Goal: Task Accomplishment & Management: Manage account settings

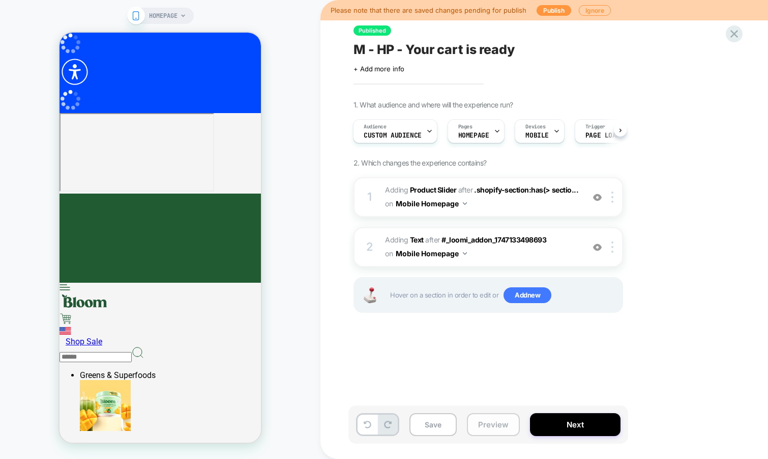
click at [202, 80] on button "Preview" at bounding box center [101, 68] width 202 height 24
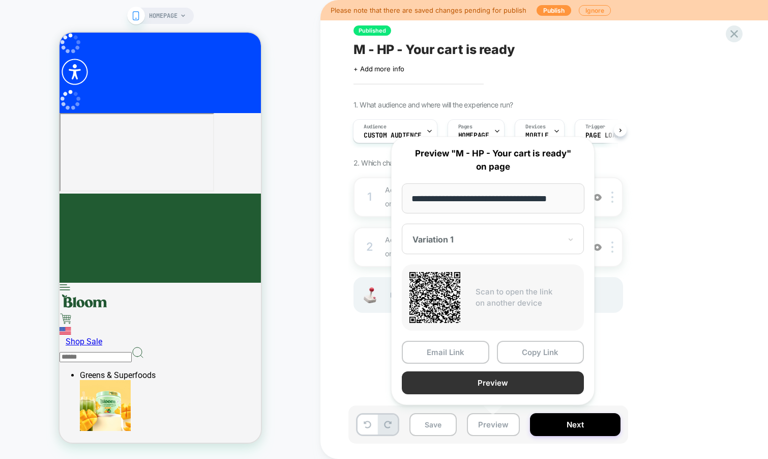
click at [468, 385] on button "Preview" at bounding box center [493, 382] width 182 height 23
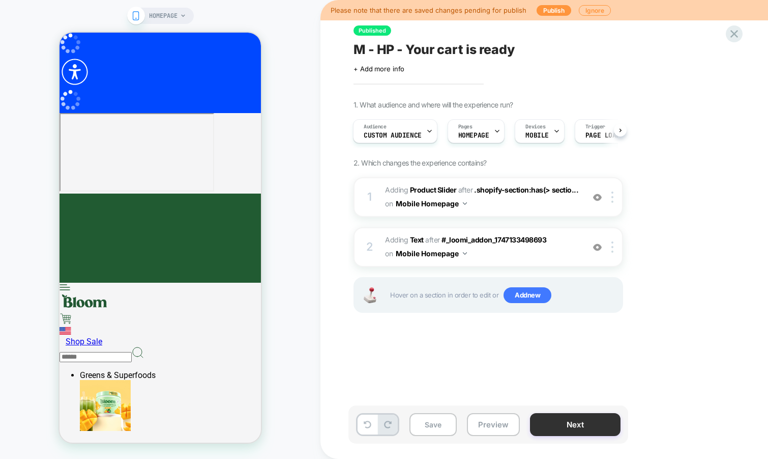
click at [0, 80] on button "Next" at bounding box center [0, 80] width 0 height 0
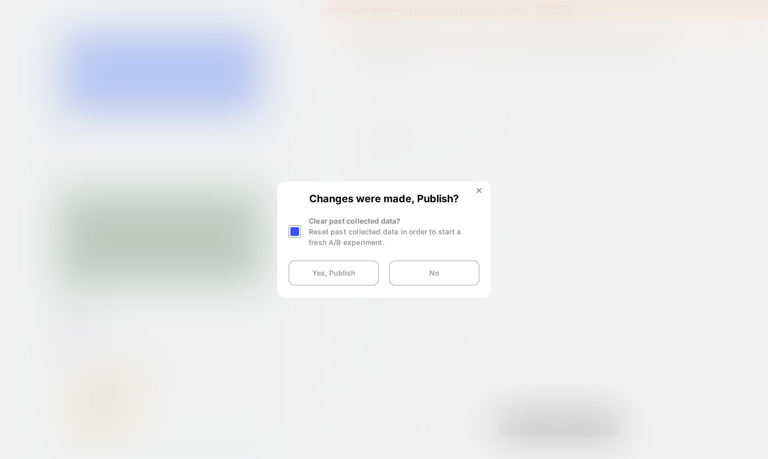
click at [333, 272] on button "Yes, Publish" at bounding box center [334, 272] width 91 height 25
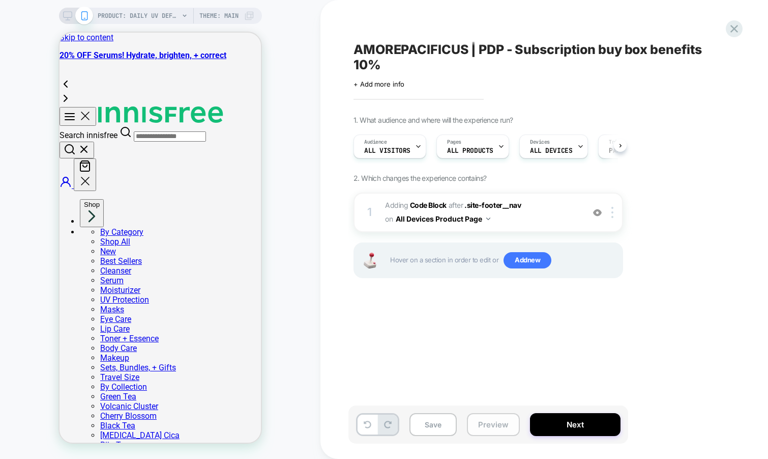
scroll to position [0, 1]
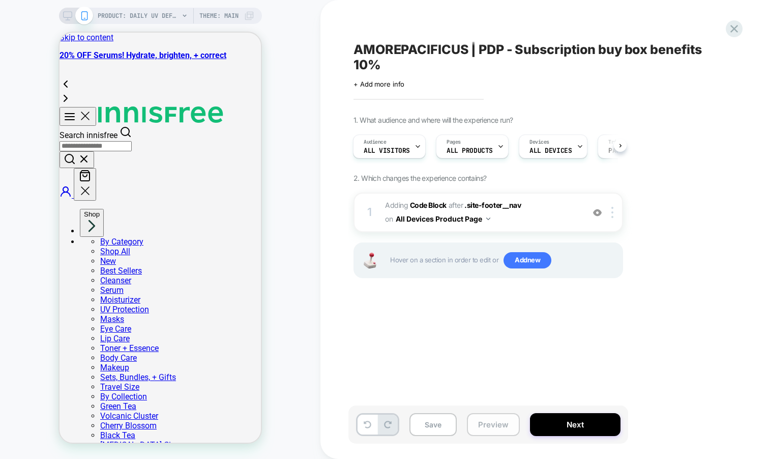
click at [0, 0] on button "Preview" at bounding box center [0, 0] width 0 height 0
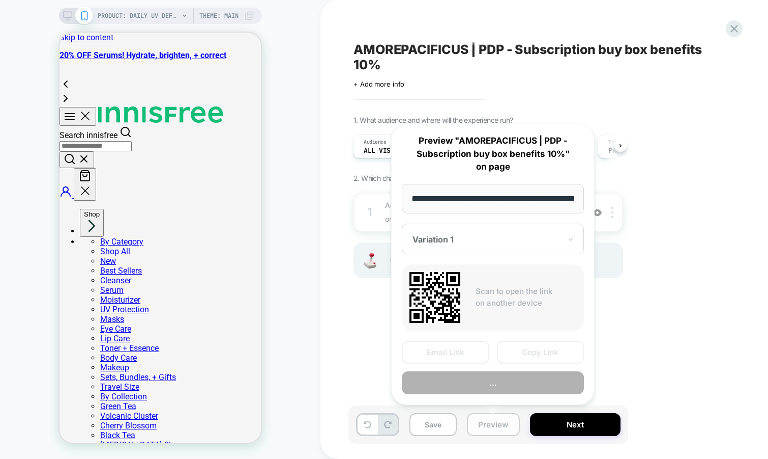
scroll to position [0, 168]
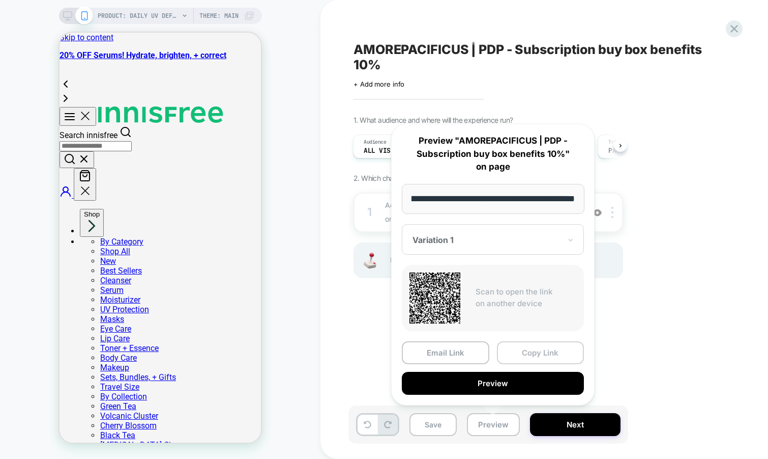
click at [521, 355] on button "Copy Link" at bounding box center [541, 352] width 88 height 23
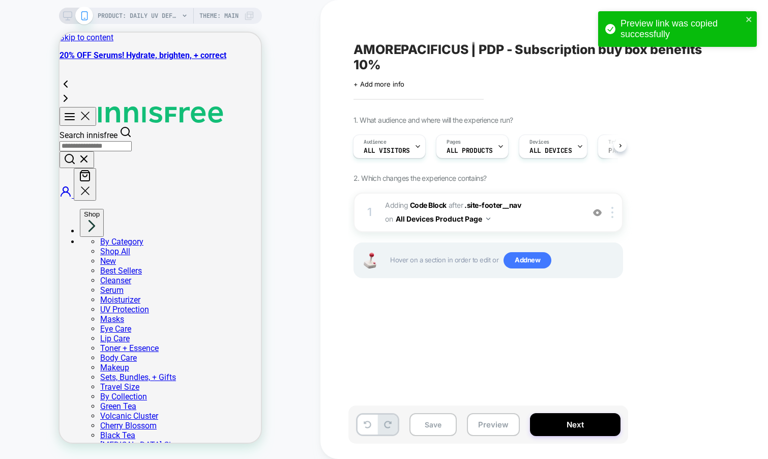
scroll to position [0, 0]
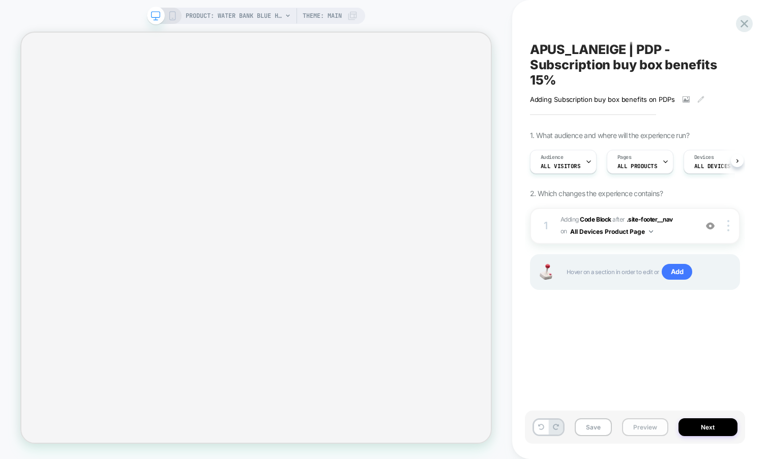
scroll to position [0, 1]
click at [632, 429] on button "Preview" at bounding box center [645, 427] width 46 height 18
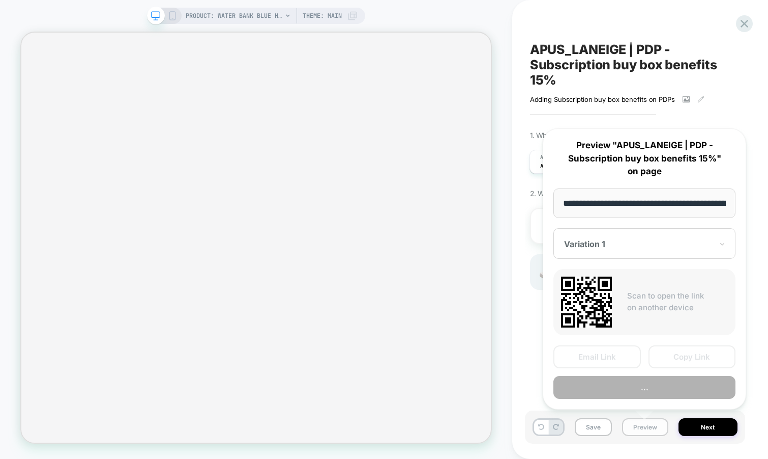
scroll to position [0, 248]
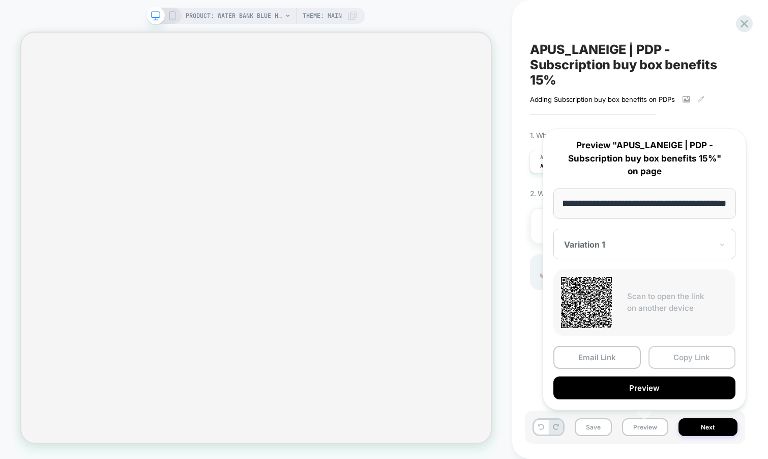
click at [671, 359] on button "Copy Link" at bounding box center [693, 357] width 88 height 23
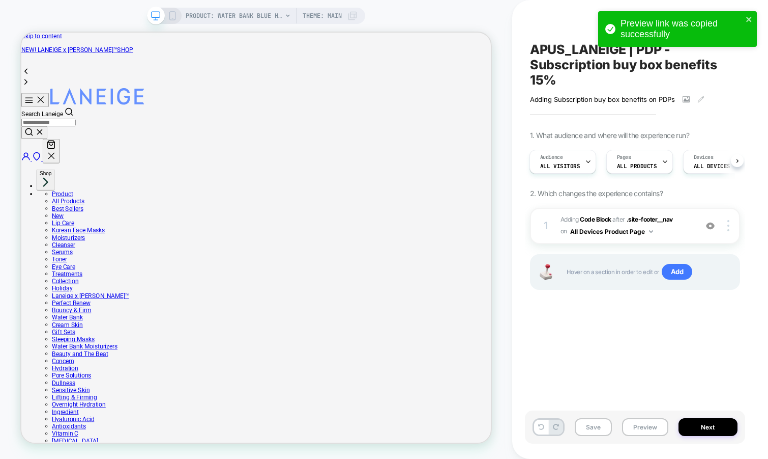
scroll to position [0, 0]
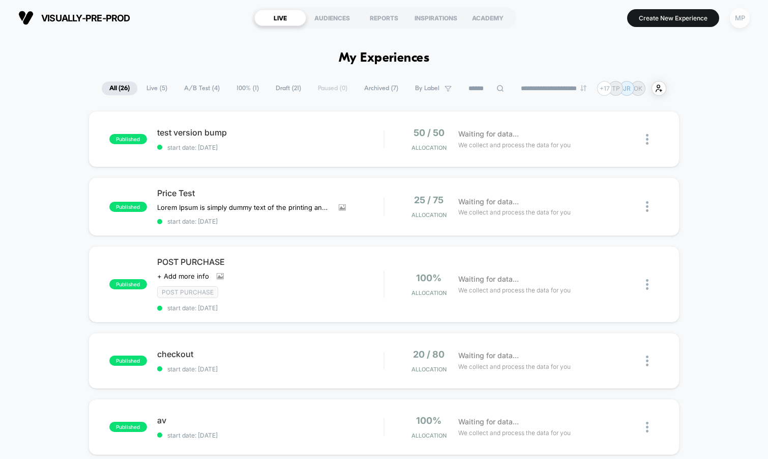
click at [734, 17] on div "MP" at bounding box center [740, 18] width 20 height 20
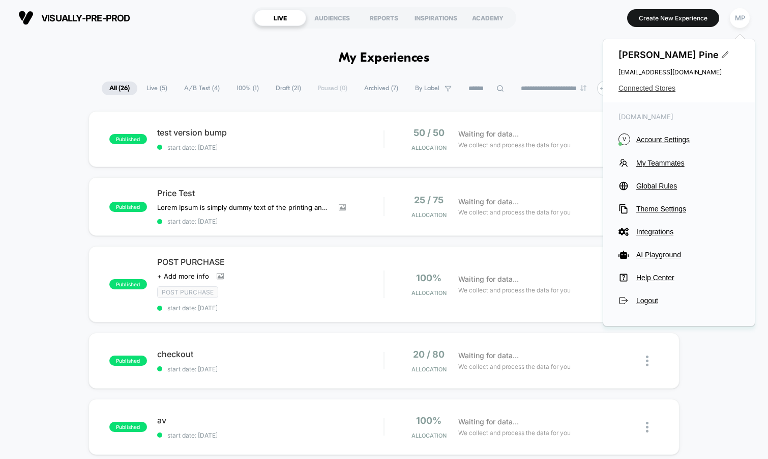
click at [629, 84] on span "Connected Stores" at bounding box center [679, 88] width 121 height 8
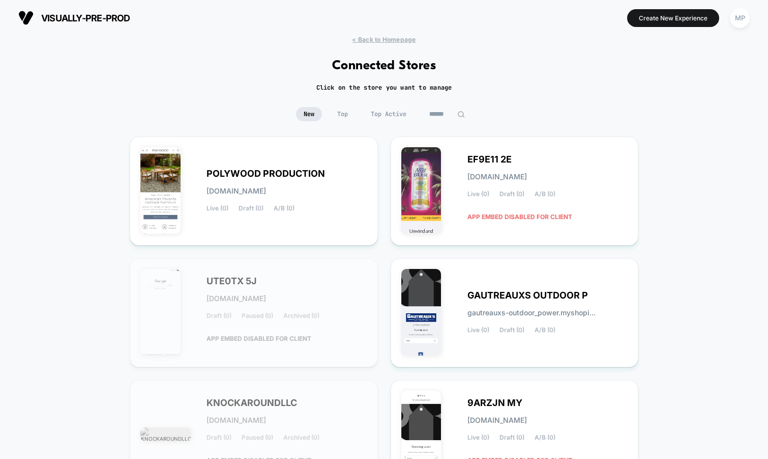
click at [444, 115] on input at bounding box center [447, 114] width 51 height 14
type input "*"
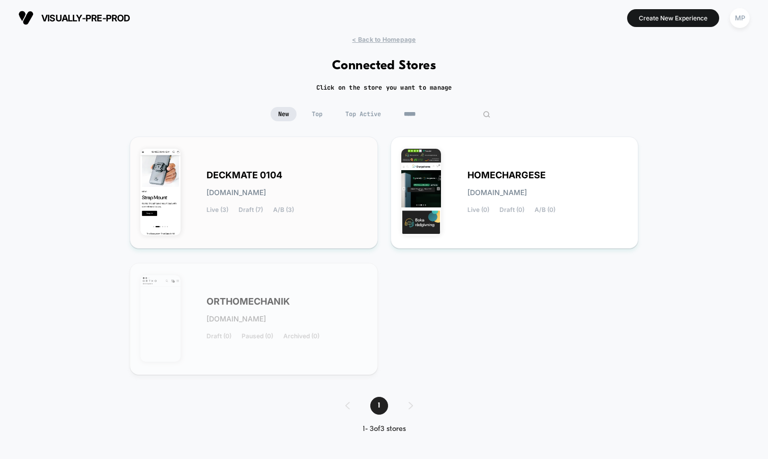
type input "*****"
click at [355, 172] on div "DECKMATE 0104 deckmate-0104.myshopify.com Live (3) Draft (7) A/B (3)" at bounding box center [287, 193] width 161 height 42
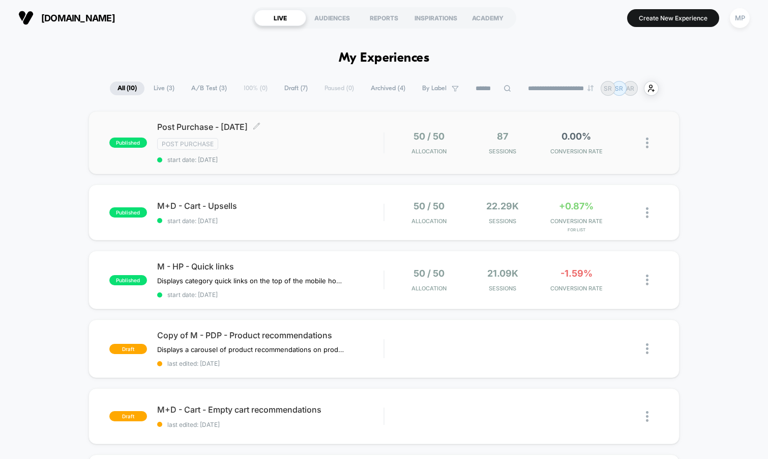
click at [277, 162] on span "start date: [DATE]" at bounding box center [270, 160] width 227 height 8
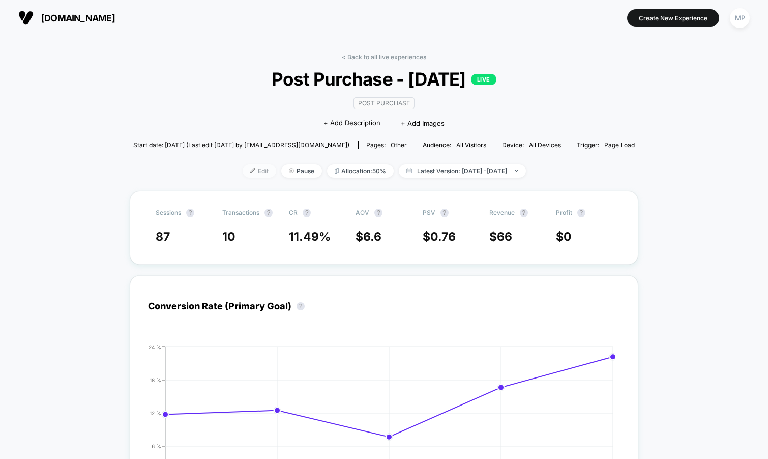
click at [243, 172] on span "Edit" at bounding box center [260, 171] width 34 height 14
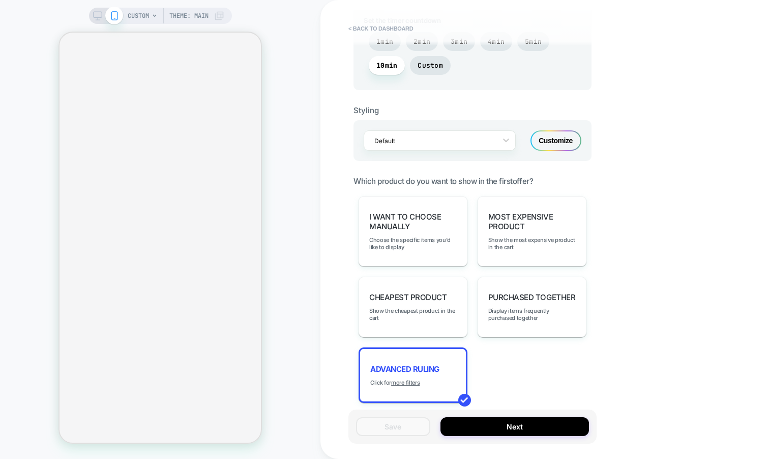
scroll to position [620, 0]
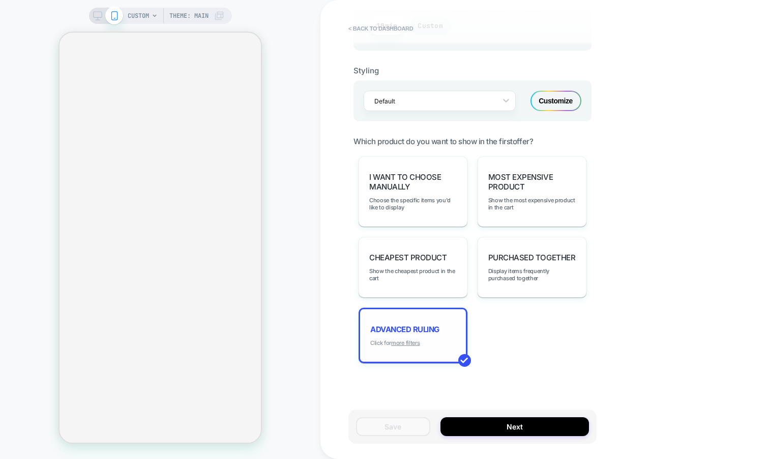
click at [405, 339] on u "more filters" at bounding box center [405, 342] width 28 height 7
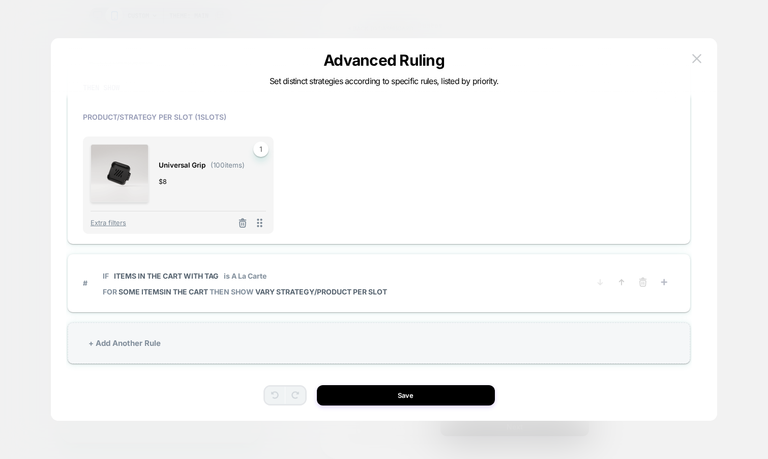
scroll to position [248, 0]
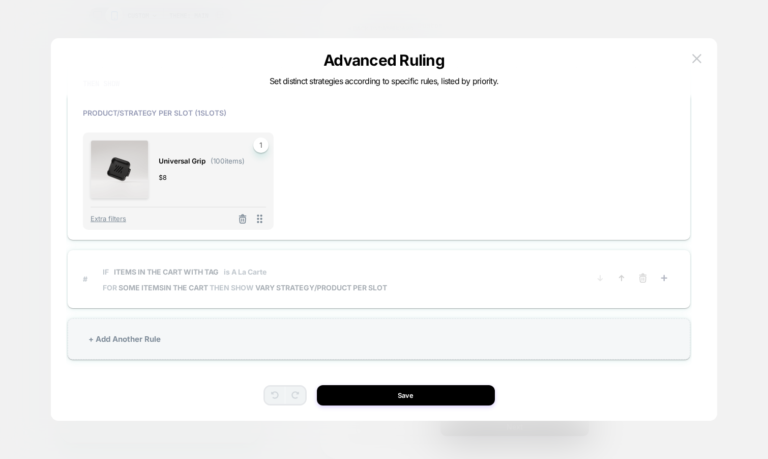
click at [436, 294] on span "# IF Items in the cart with tag is A La Carte FOR some items IN THE CART THEN S…" at bounding box center [336, 278] width 507 height 37
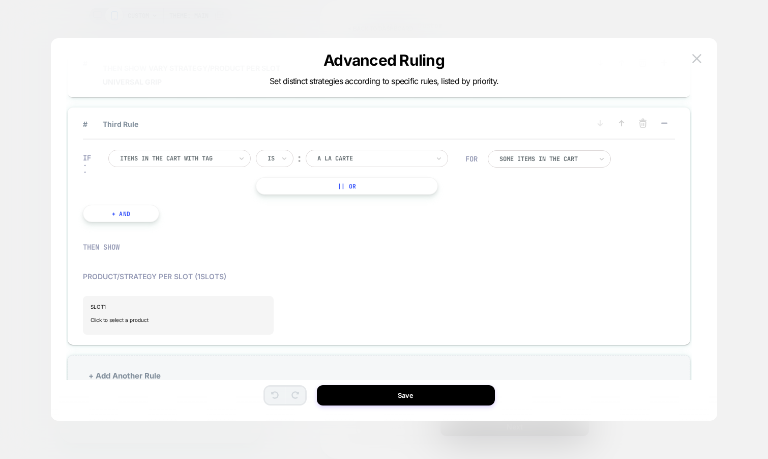
scroll to position [139, 0]
click at [205, 312] on span "Click to select a product" at bounding box center [179, 319] width 176 height 20
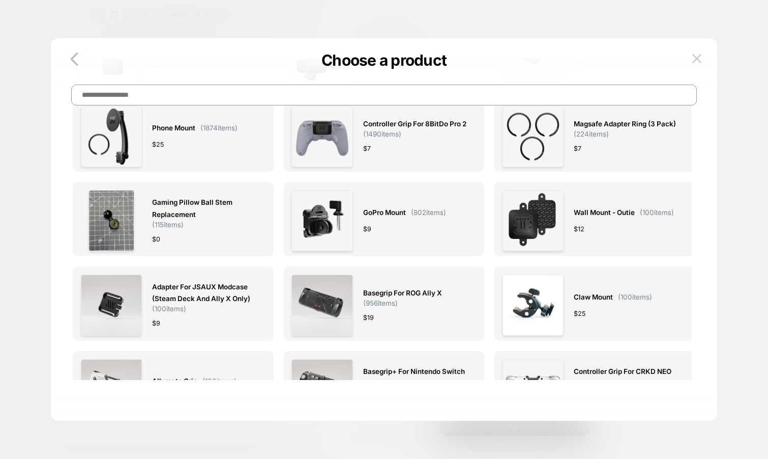
scroll to position [0, 0]
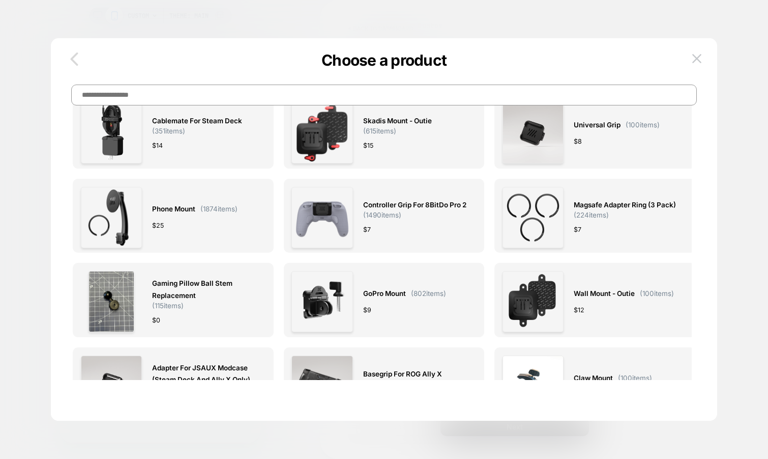
click at [73, 59] on icon "button" at bounding box center [74, 59] width 20 height 20
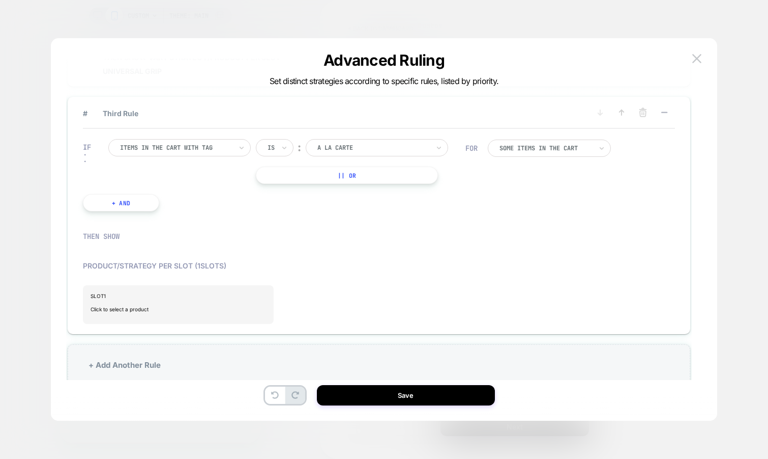
scroll to position [146, 0]
click at [700, 55] on img at bounding box center [697, 58] width 9 height 9
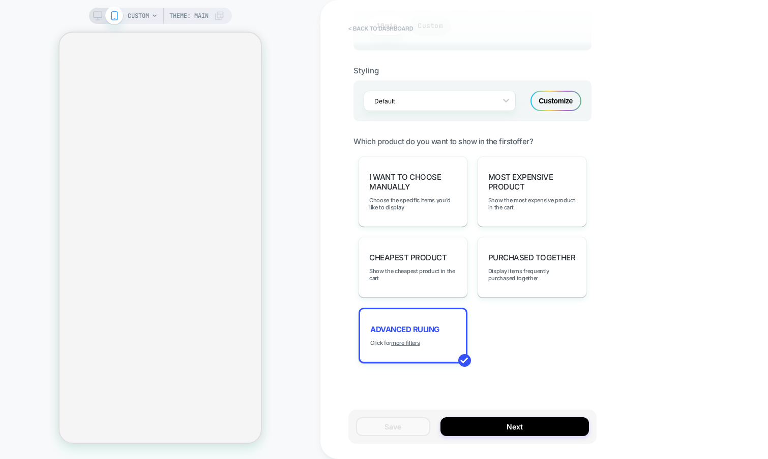
click at [359, 26] on button "< back to dashboard" at bounding box center [381, 28] width 75 height 16
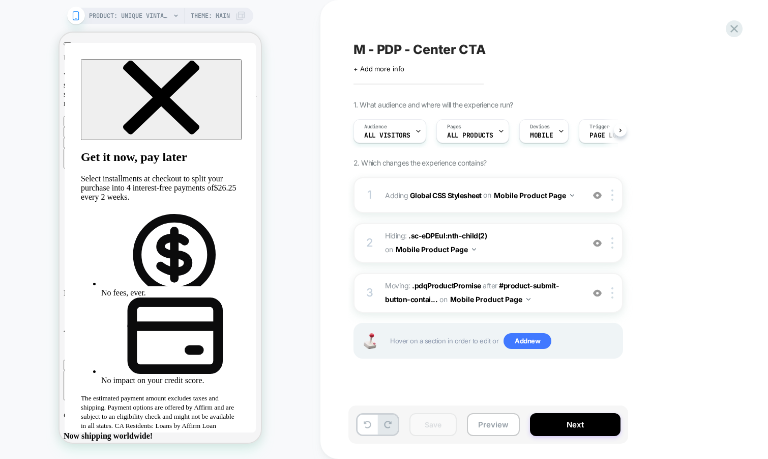
scroll to position [0, 1]
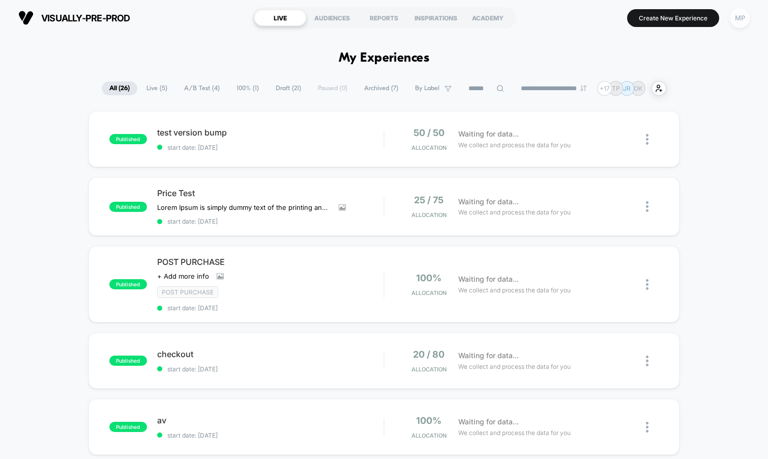
click at [738, 16] on div "MP" at bounding box center [740, 18] width 20 height 20
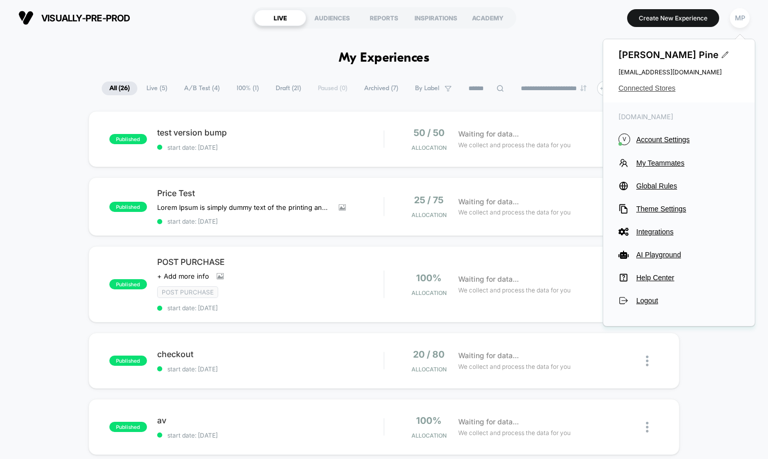
click at [639, 84] on span "Connected Stores" at bounding box center [679, 88] width 121 height 8
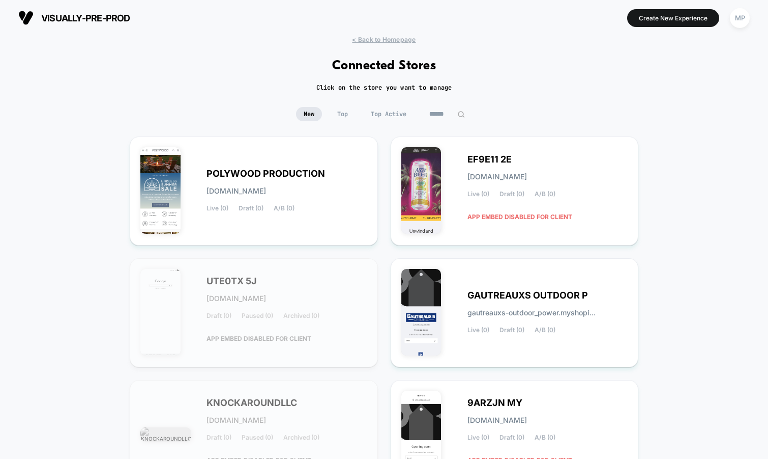
click at [446, 112] on input at bounding box center [447, 114] width 51 height 14
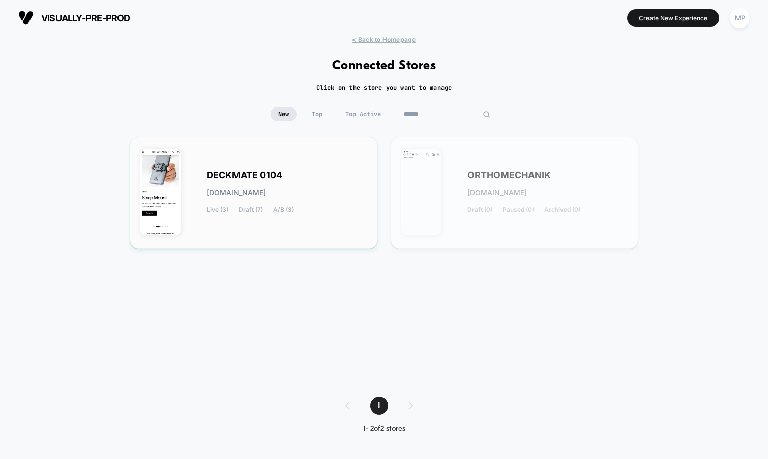
type input "******"
click at [282, 172] on span "DECKMATE 0104" at bounding box center [245, 175] width 76 height 7
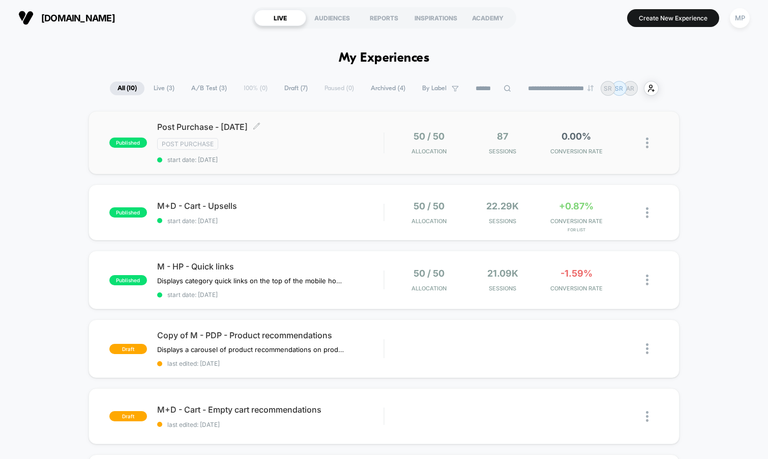
click at [274, 149] on div "Post Purchase" at bounding box center [270, 144] width 227 height 12
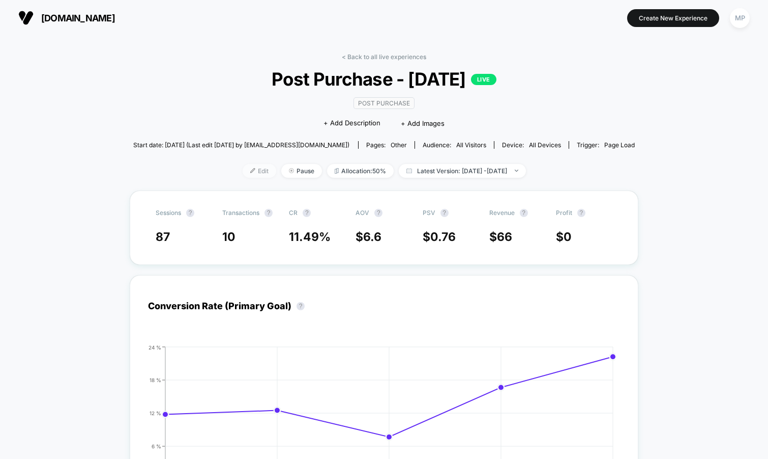
click at [243, 176] on span "Edit" at bounding box center [260, 171] width 34 height 14
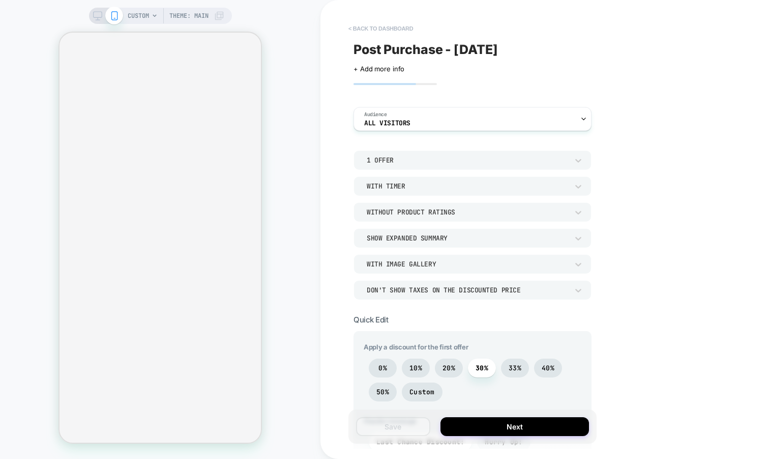
click at [389, 26] on button "< back to dashboard" at bounding box center [381, 28] width 75 height 16
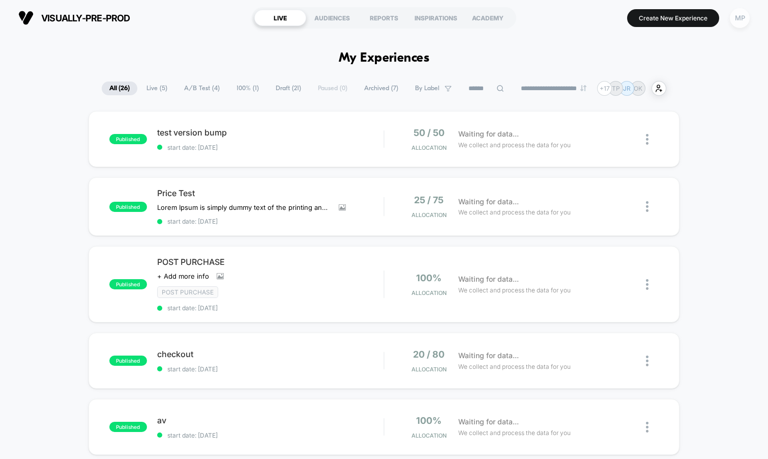
click at [736, 18] on div "MP" at bounding box center [740, 18] width 20 height 20
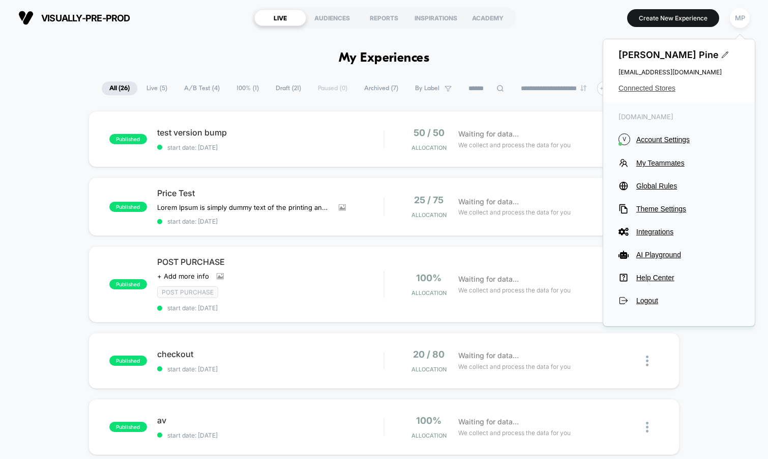
click at [647, 88] on span "Connected Stores" at bounding box center [679, 88] width 121 height 8
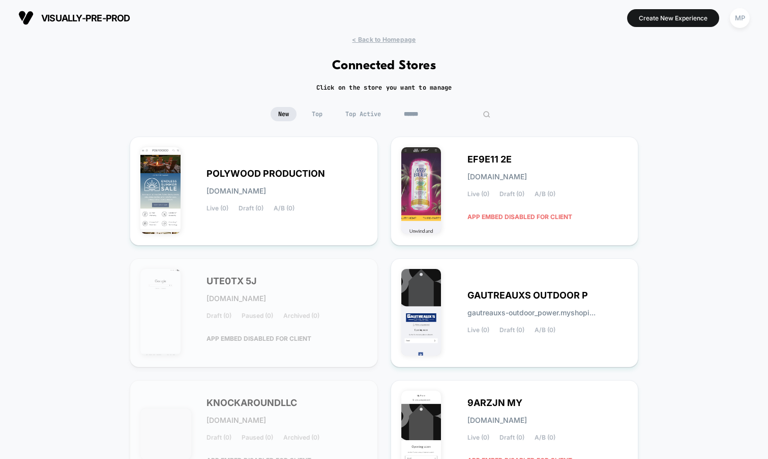
click at [450, 111] on input at bounding box center [447, 114] width 102 height 14
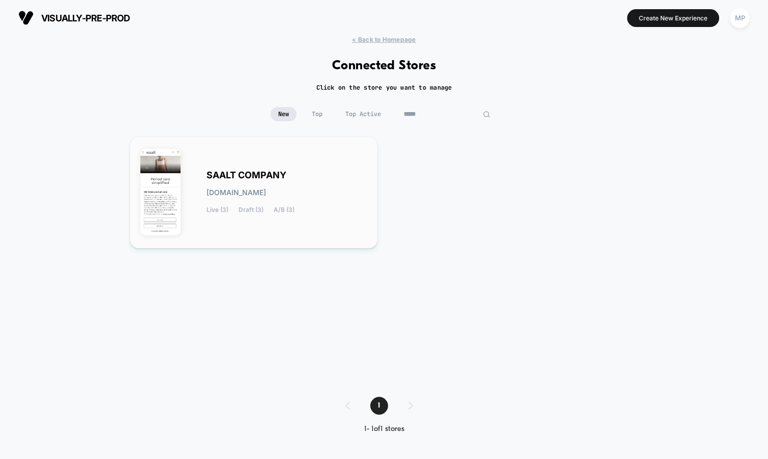
type input "*****"
click at [252, 162] on div "SAALT COMPANY [DOMAIN_NAME] Live (3) Draft (3) A/B (3)" at bounding box center [253, 192] width 227 height 91
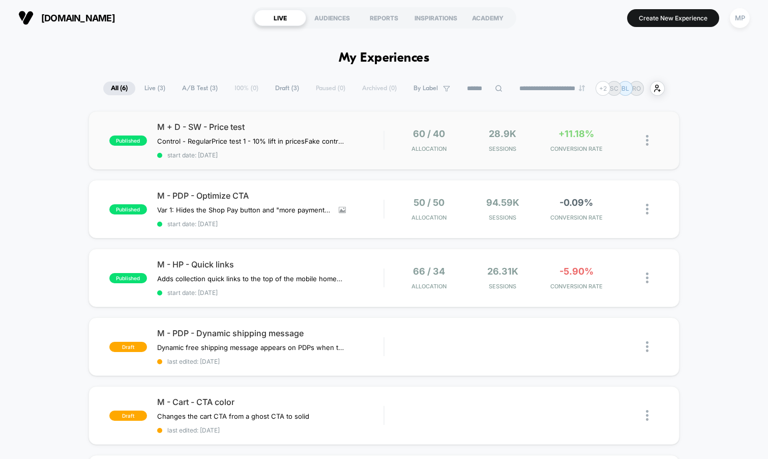
click at [272, 161] on div "published M + D - SW - Price test Control - Regular Price test 1 - 10% lift in …" at bounding box center [385, 140] width 592 height 59
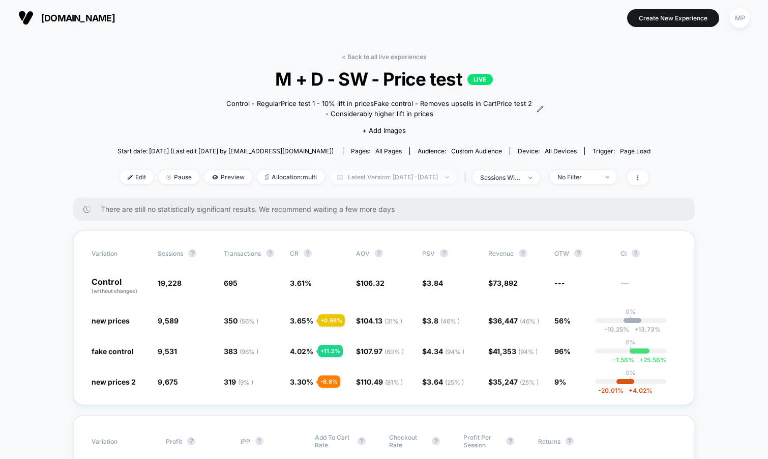
click at [373, 173] on span "Latest Version: [DATE] - [DATE]" at bounding box center [393, 177] width 127 height 14
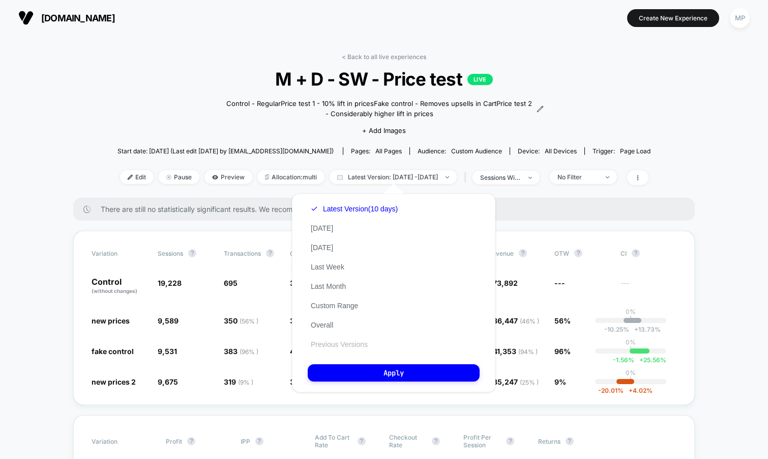
click at [337, 345] on button "Previous Versions" at bounding box center [339, 343] width 63 height 9
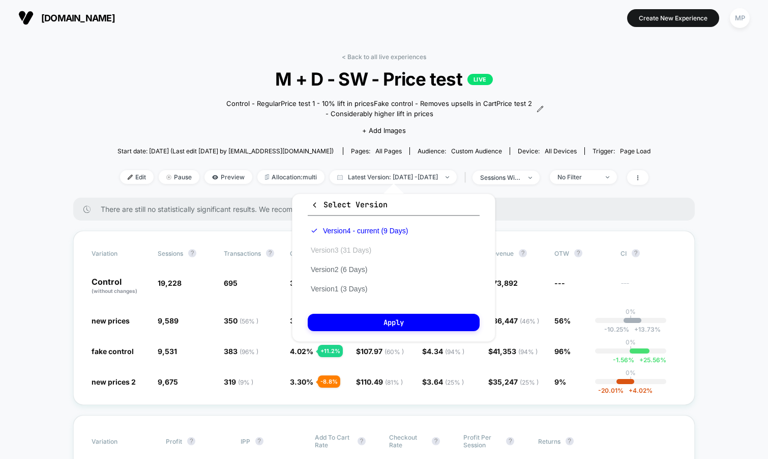
click at [359, 248] on button "Version 3 (31 Days)" at bounding box center [341, 249] width 67 height 9
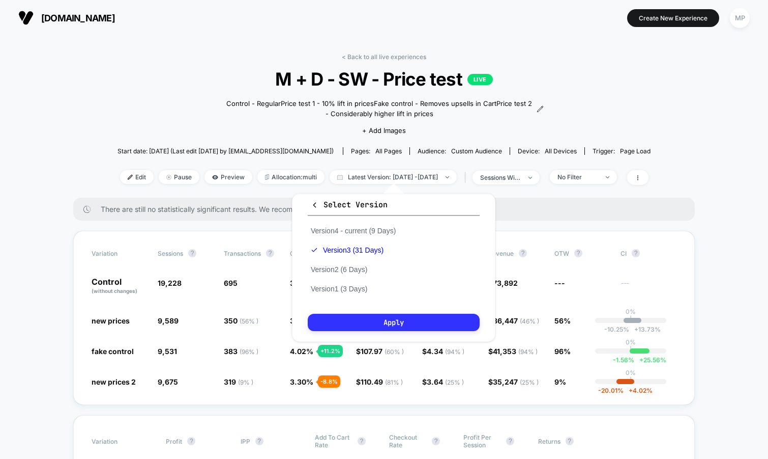
click at [360, 326] on button "Apply" at bounding box center [394, 321] width 172 height 17
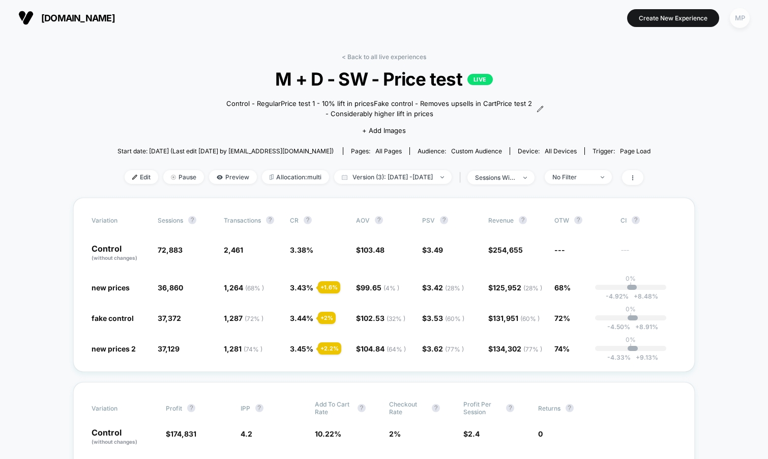
click at [745, 13] on div "MP" at bounding box center [740, 18] width 20 height 20
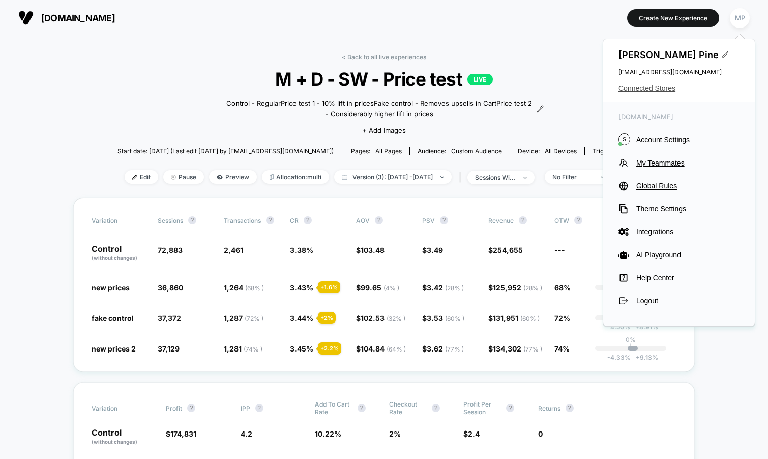
click at [639, 90] on span "Connected Stores" at bounding box center [679, 88] width 121 height 8
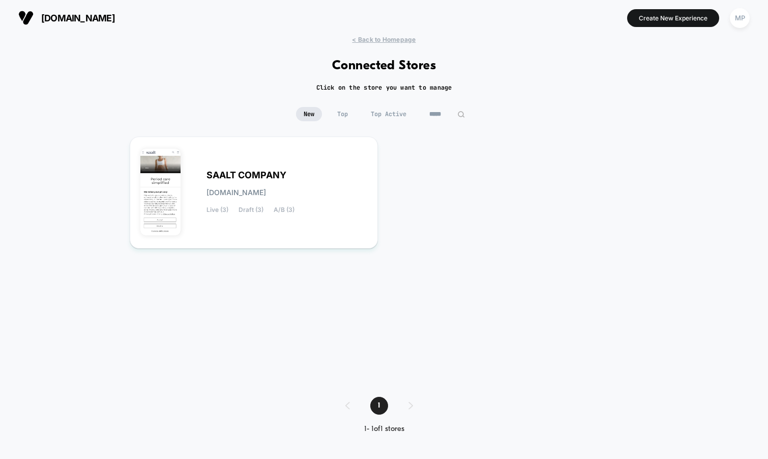
click at [440, 110] on input "*****" at bounding box center [447, 114] width 51 height 14
click at [440, 110] on input "*****" at bounding box center [447, 114] width 102 height 14
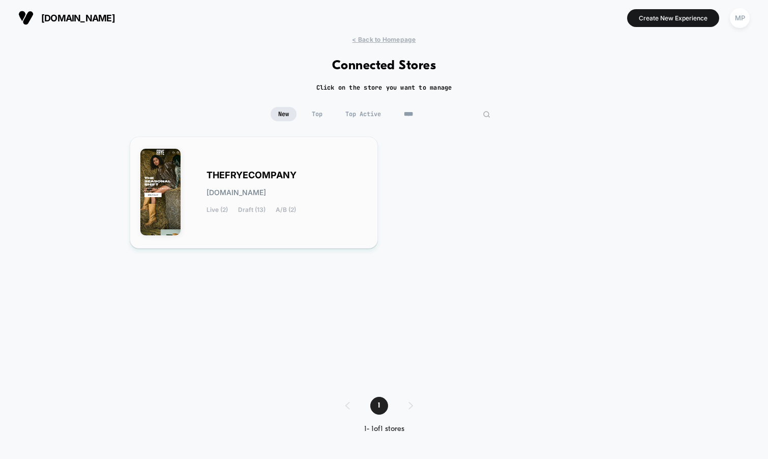
type input "****"
click at [281, 164] on div "THEFRYECOMPANY thefryecompany.myshopify.com Live (2) Draft (13) A/B (2)" at bounding box center [253, 192] width 227 height 91
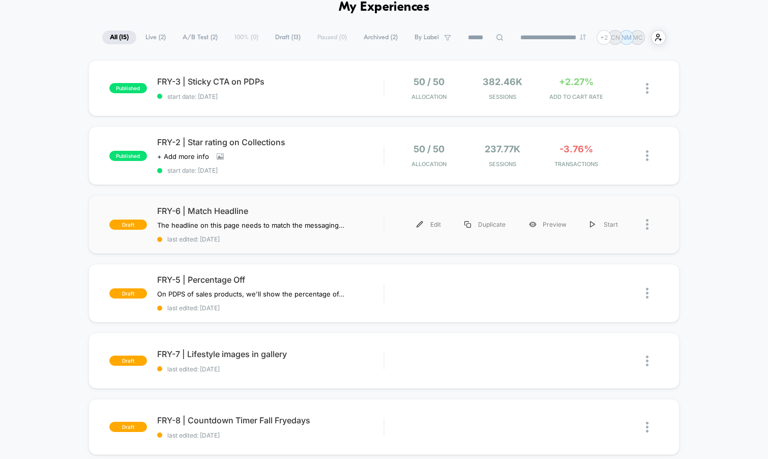
scroll to position [55, 0]
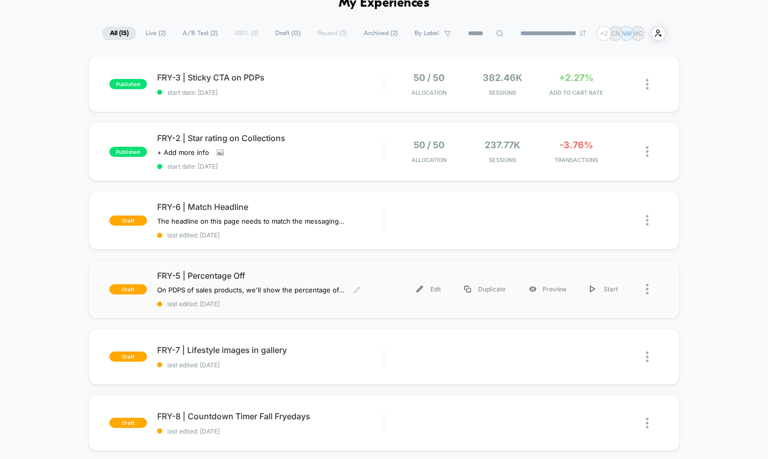
click at [289, 305] on div "draft FRY-5 | Percentage Off On PDPS of sales products, we'll show the percenta…" at bounding box center [385, 289] width 592 height 59
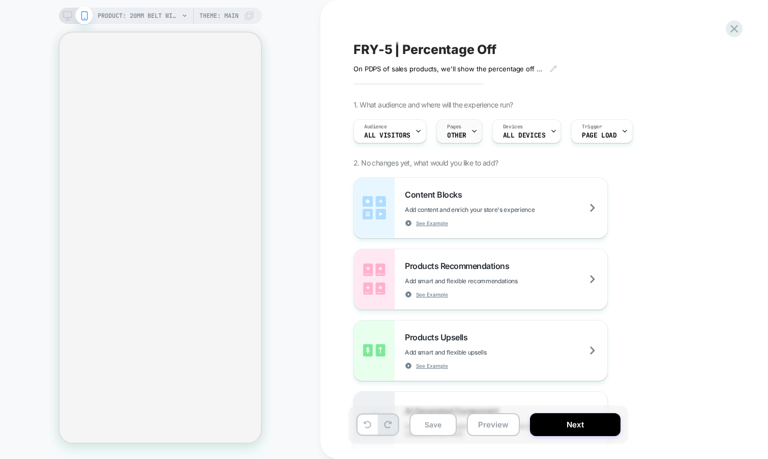
click at [472, 132] on icon at bounding box center [474, 131] width 7 height 7
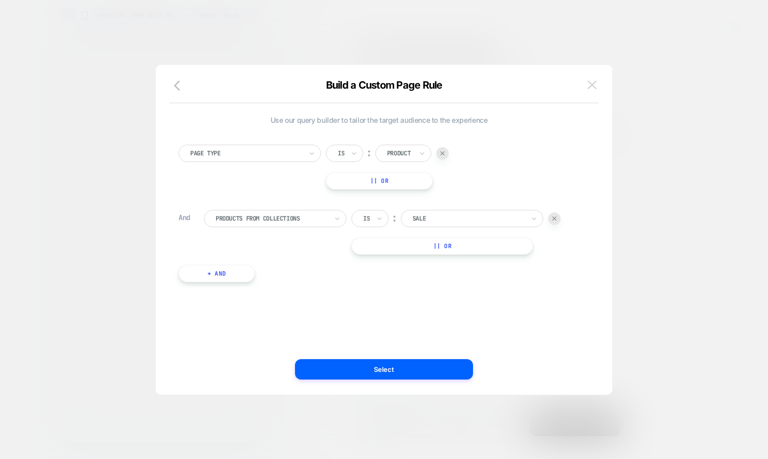
click at [592, 81] on img at bounding box center [592, 84] width 9 height 9
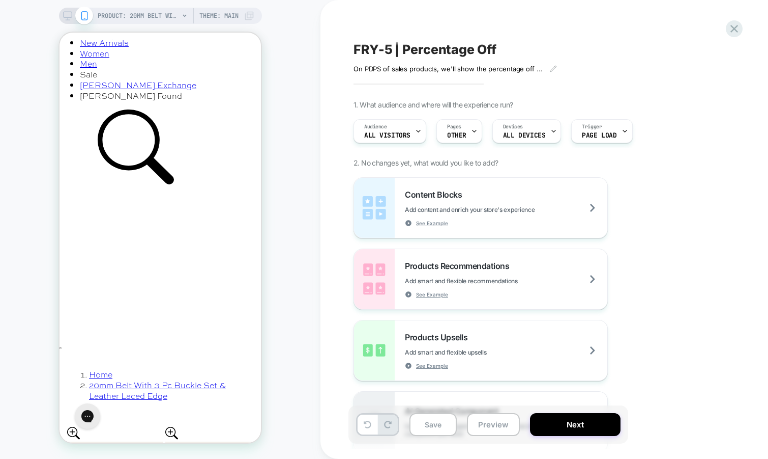
click at [409, 49] on span "FRY-5 | Percentage Off" at bounding box center [425, 49] width 143 height 15
click at [409, 49] on textarea "**********" at bounding box center [455, 49] width 203 height 15
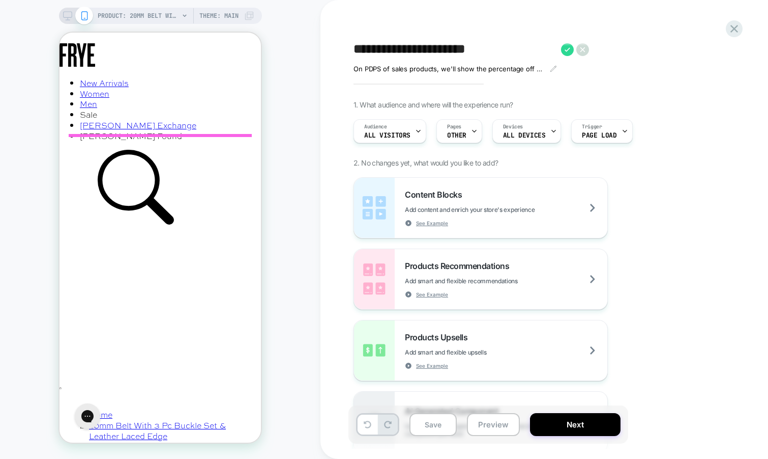
scroll to position [262, 0]
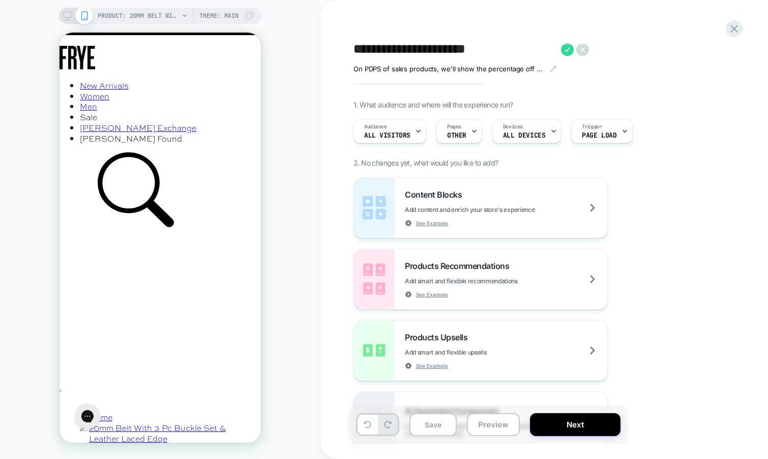
click at [414, 24] on div "**********" at bounding box center [540, 229] width 382 height 438
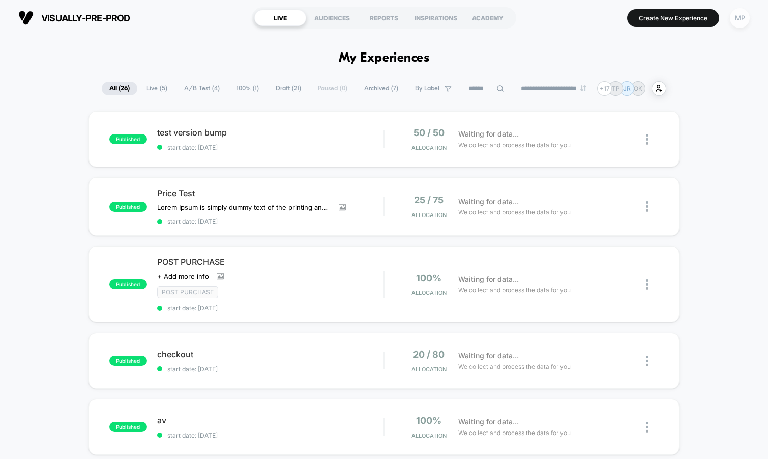
click at [743, 20] on div "MP" at bounding box center [740, 18] width 20 height 20
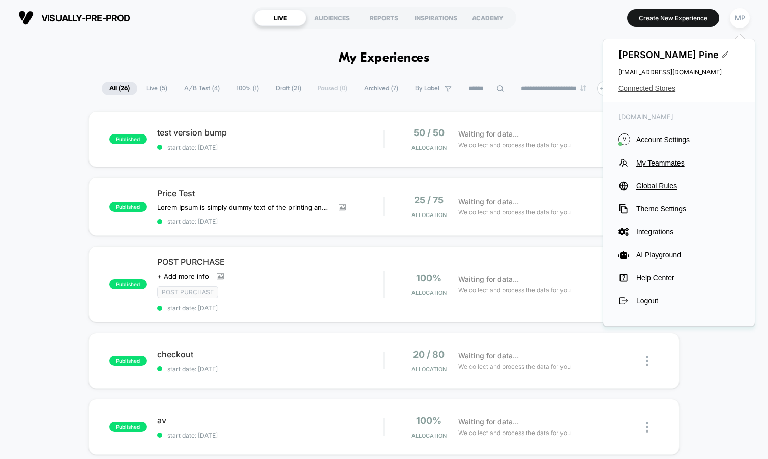
click at [650, 87] on span "Connected Stores" at bounding box center [679, 88] width 121 height 8
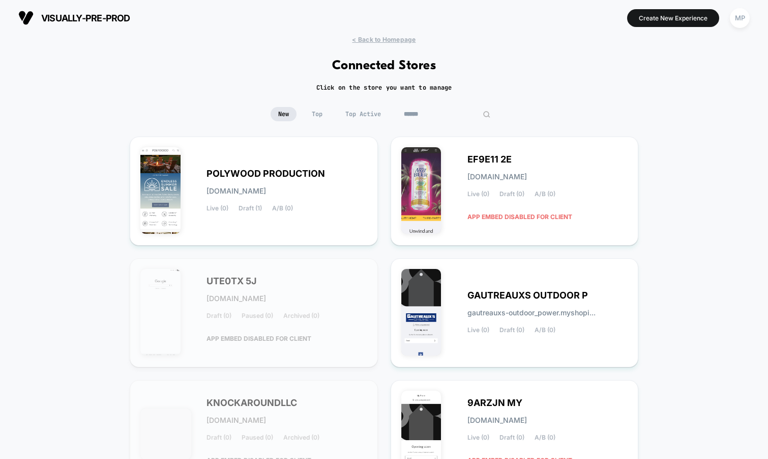
click at [435, 109] on input at bounding box center [447, 114] width 102 height 14
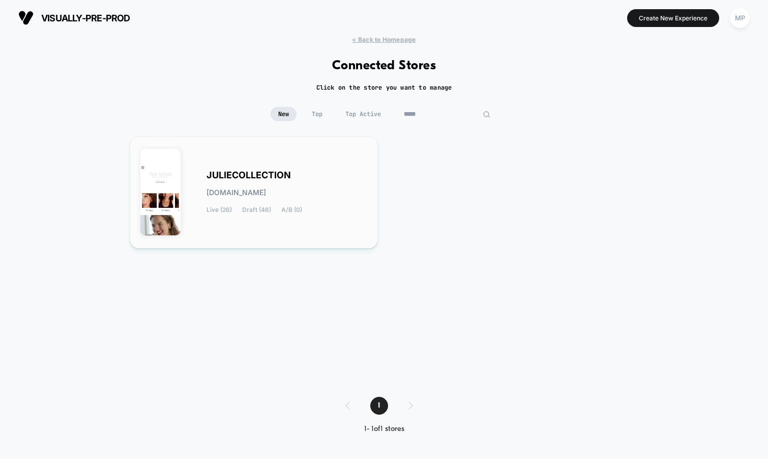
type input "*****"
click at [318, 176] on div "JULIECOLLECTION juliecollection.myshopify.com Live (26) Draft (46) A/B (0)" at bounding box center [287, 193] width 161 height 42
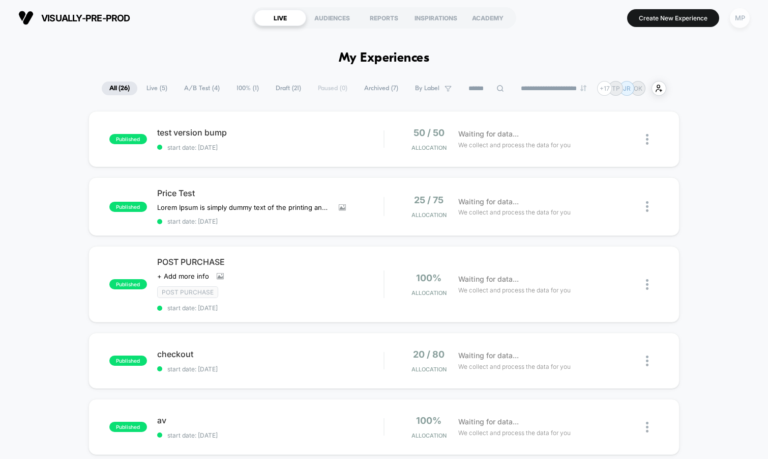
click at [738, 17] on div "MP" at bounding box center [740, 18] width 20 height 20
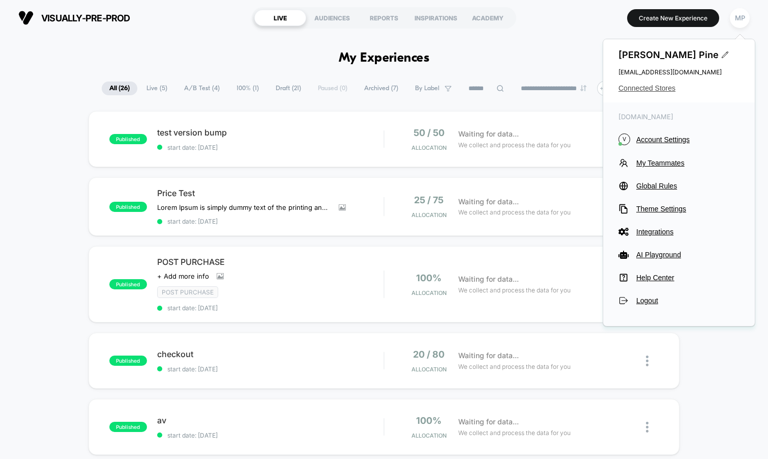
click at [649, 89] on span "Connected Stores" at bounding box center [679, 88] width 121 height 8
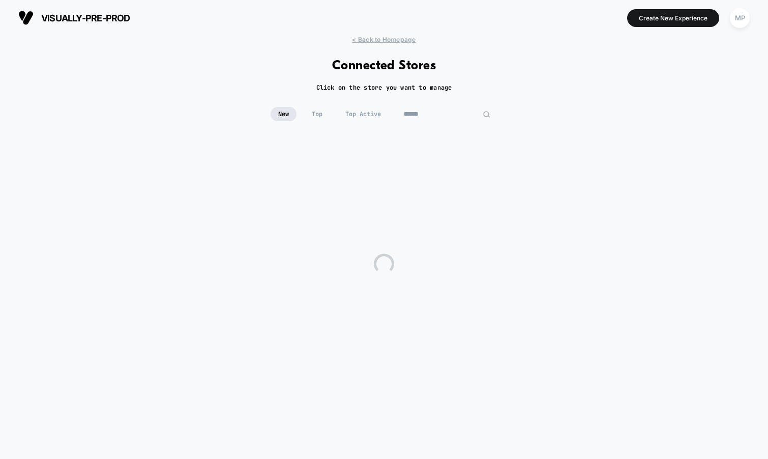
click at [448, 109] on input at bounding box center [447, 114] width 102 height 14
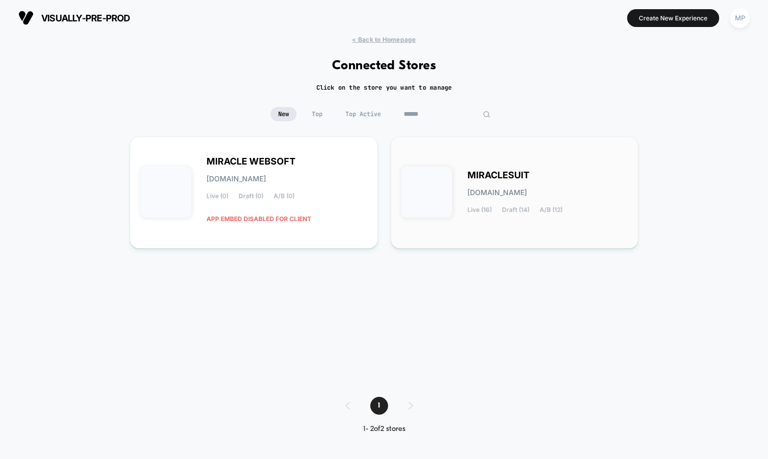
type input "******"
click at [474, 166] on div "MIRACLESUIT [DOMAIN_NAME] Live (16) Draft (14) A/B (12)" at bounding box center [515, 192] width 227 height 91
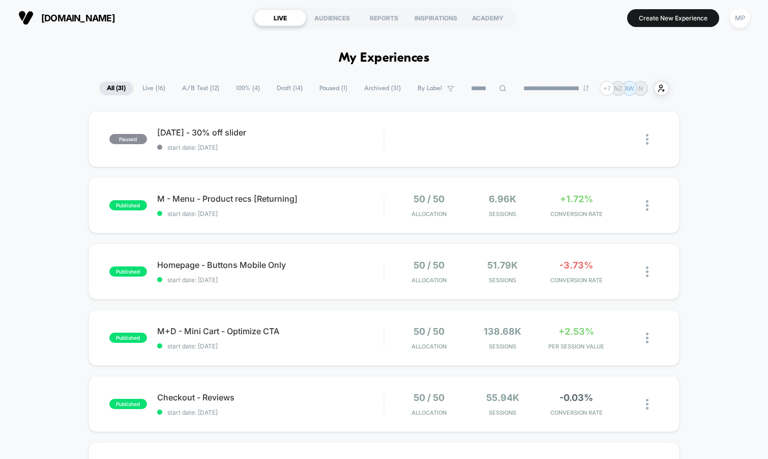
click at [198, 86] on span "A/B Test ( 12 )" at bounding box center [201, 88] width 52 height 14
